Goal: Check status: Check status

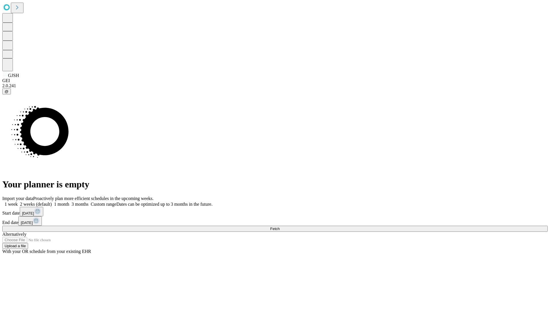
click at [280, 227] on span "Fetch" at bounding box center [274, 229] width 9 height 4
